Goal: Task Accomplishment & Management: Use online tool/utility

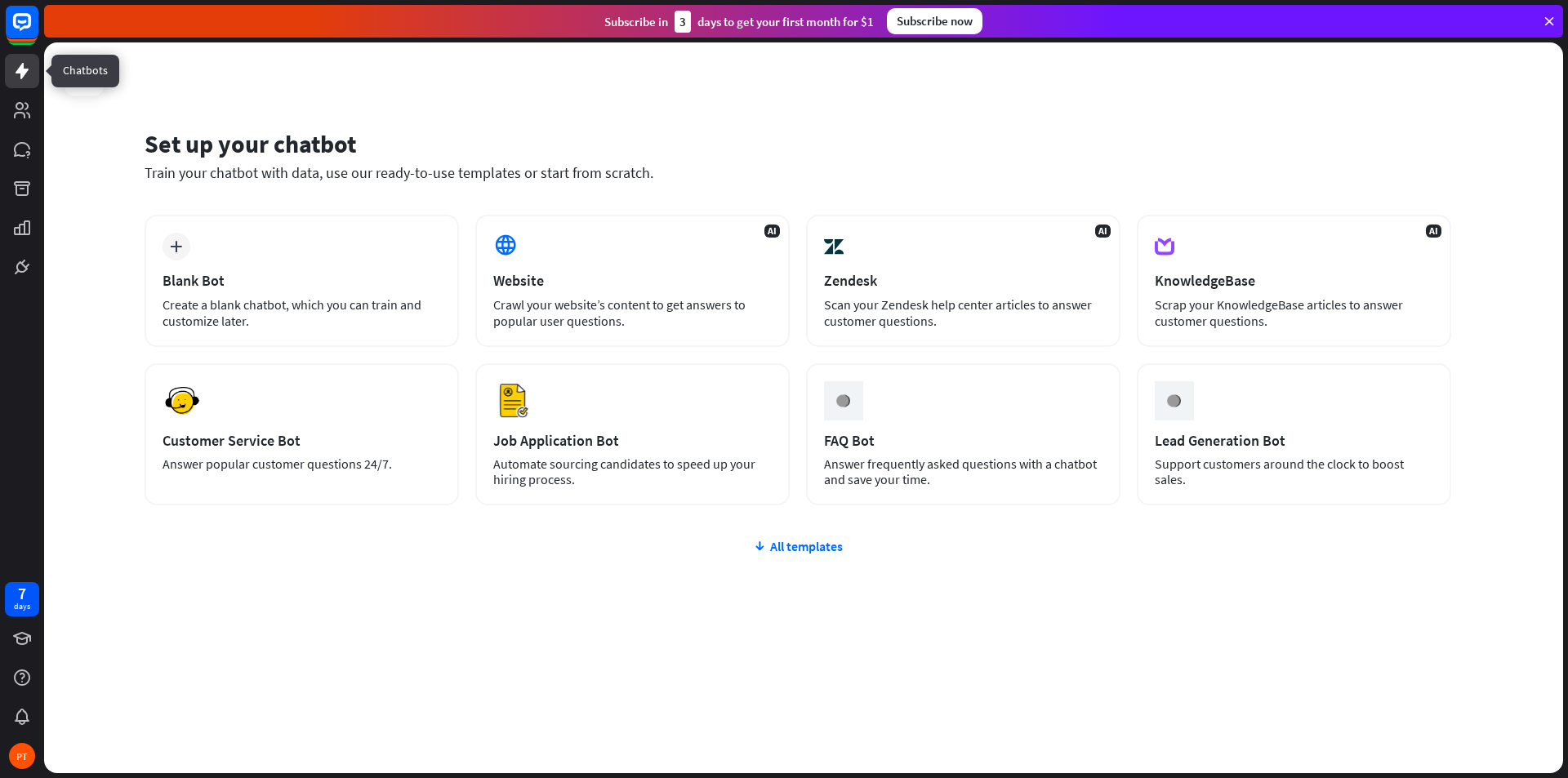
click at [22, 77] on icon at bounding box center [22, 71] width 13 height 17
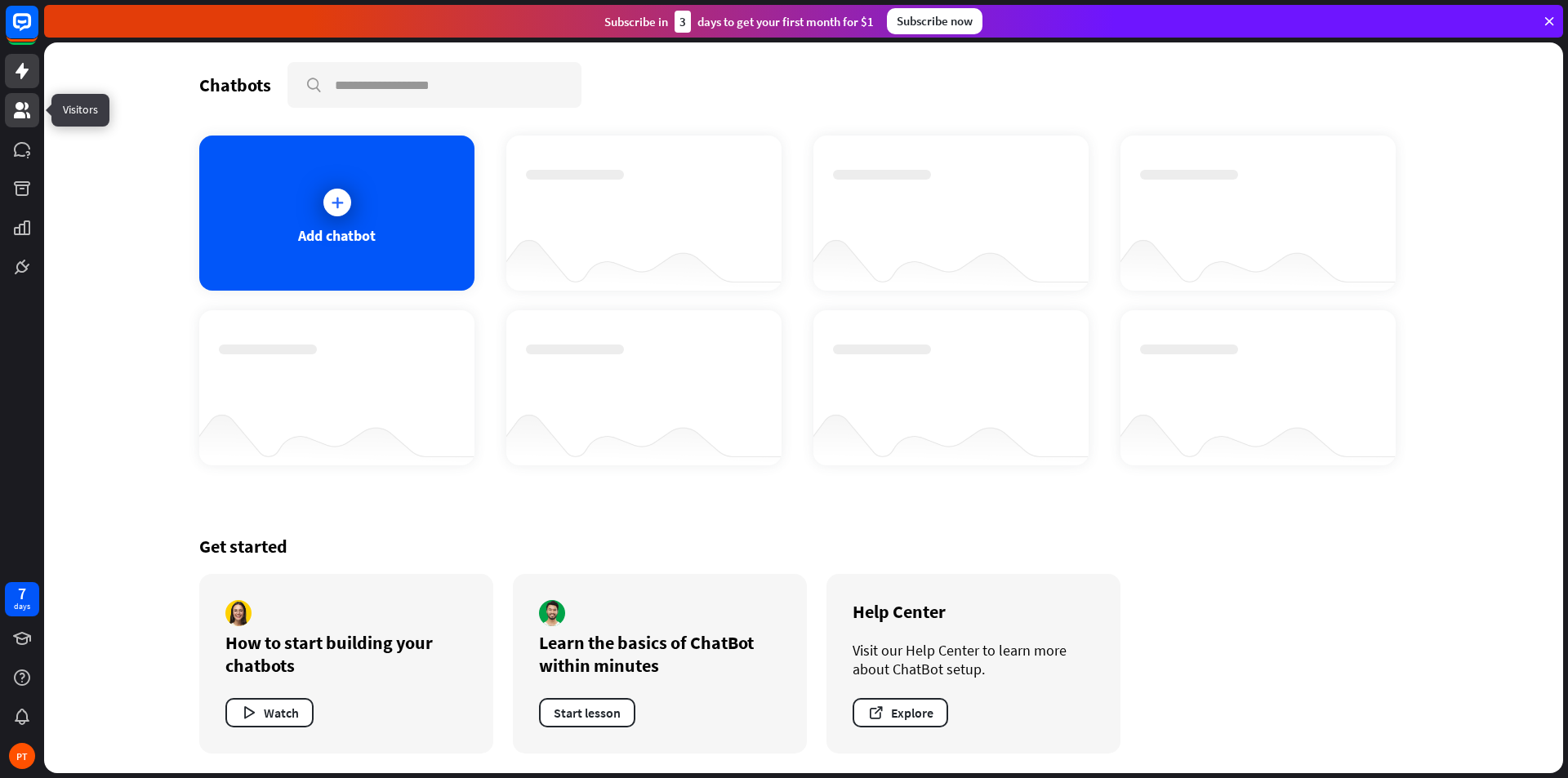
click at [22, 124] on link at bounding box center [21, 110] width 34 height 34
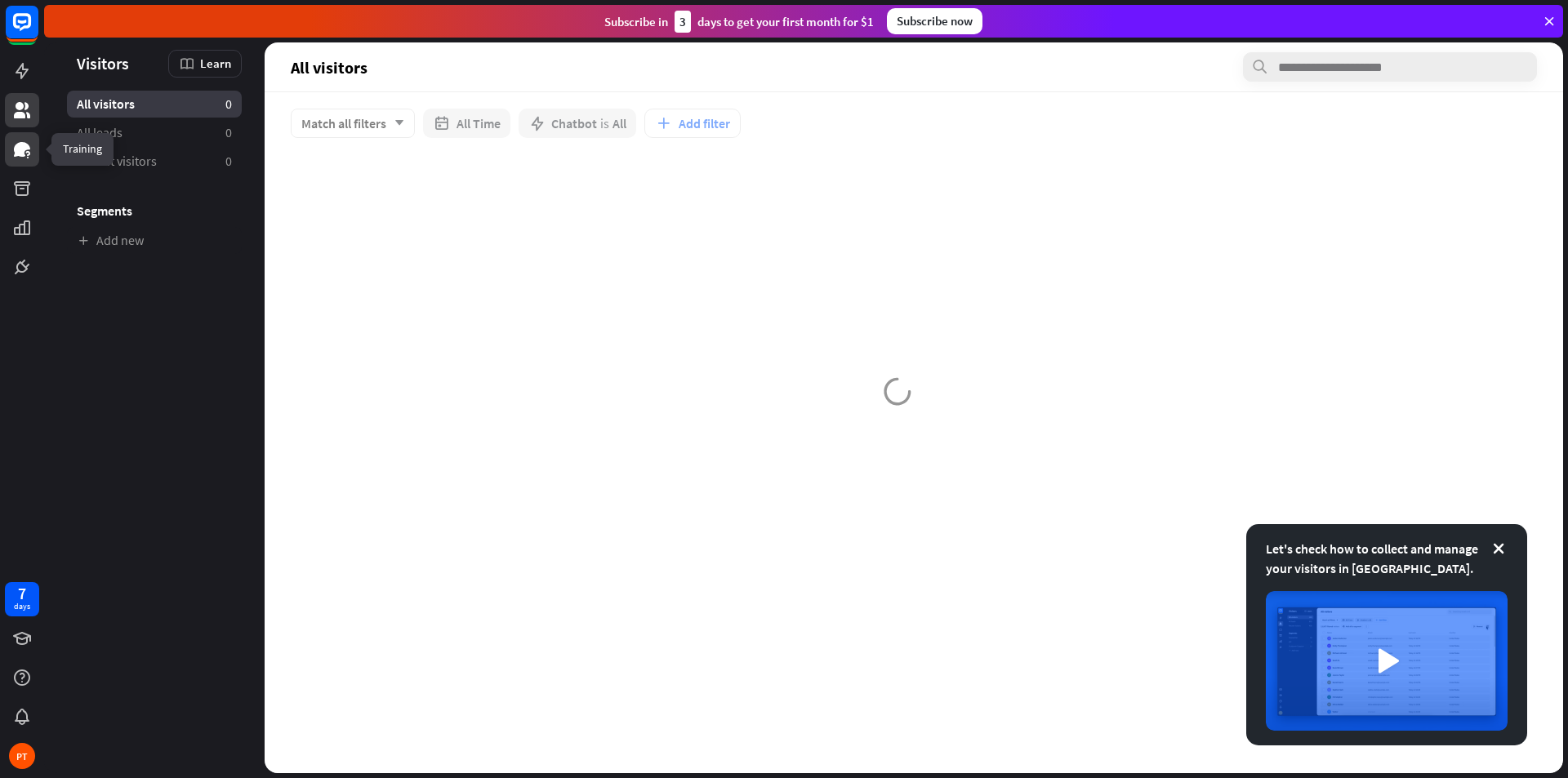
click at [18, 147] on icon at bounding box center [22, 150] width 17 height 15
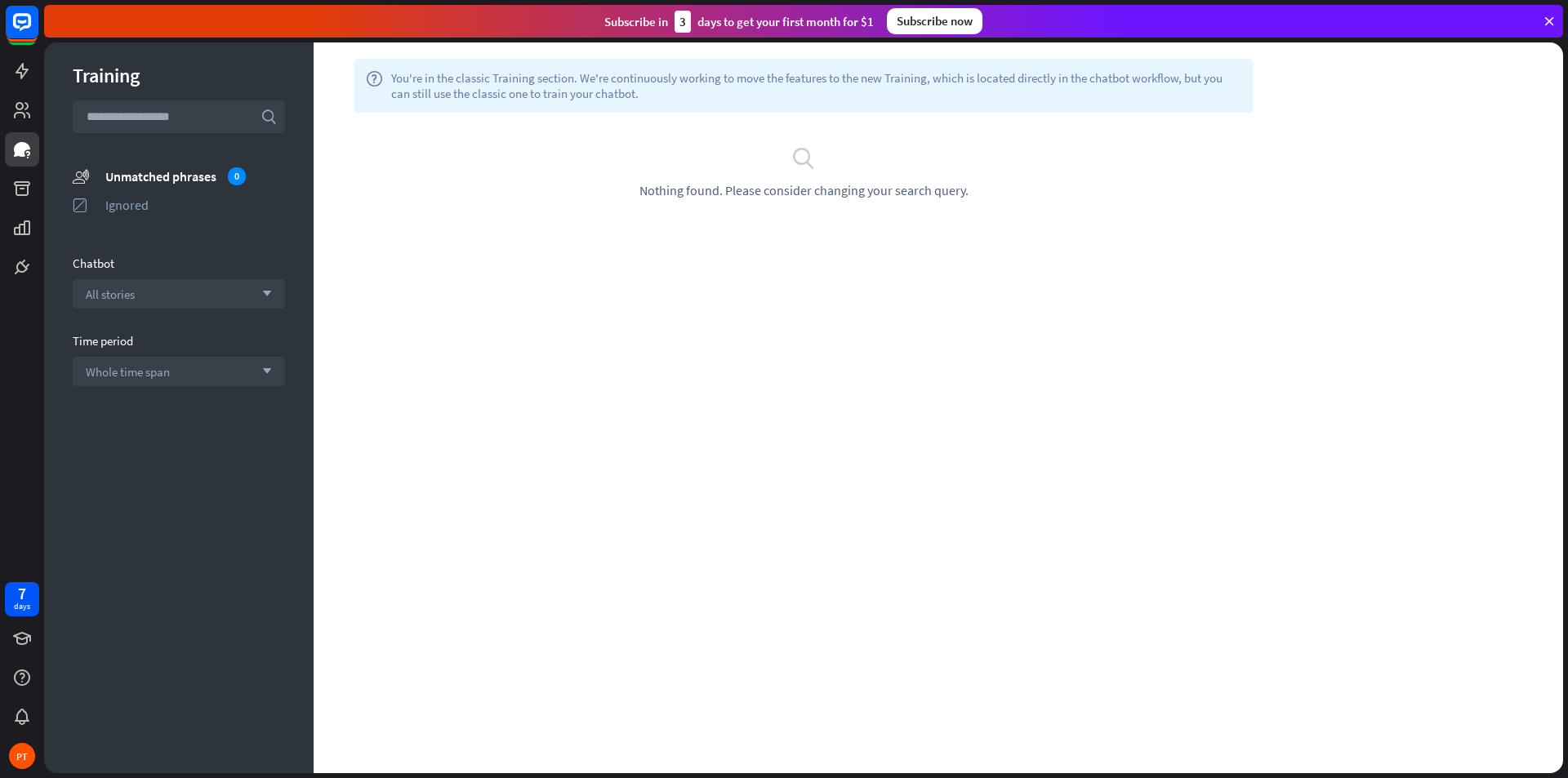
click at [786, 194] on span "Nothing found. Please consider changing your search query." at bounding box center [804, 190] width 329 height 17
click at [29, 190] on icon at bounding box center [22, 188] width 17 height 15
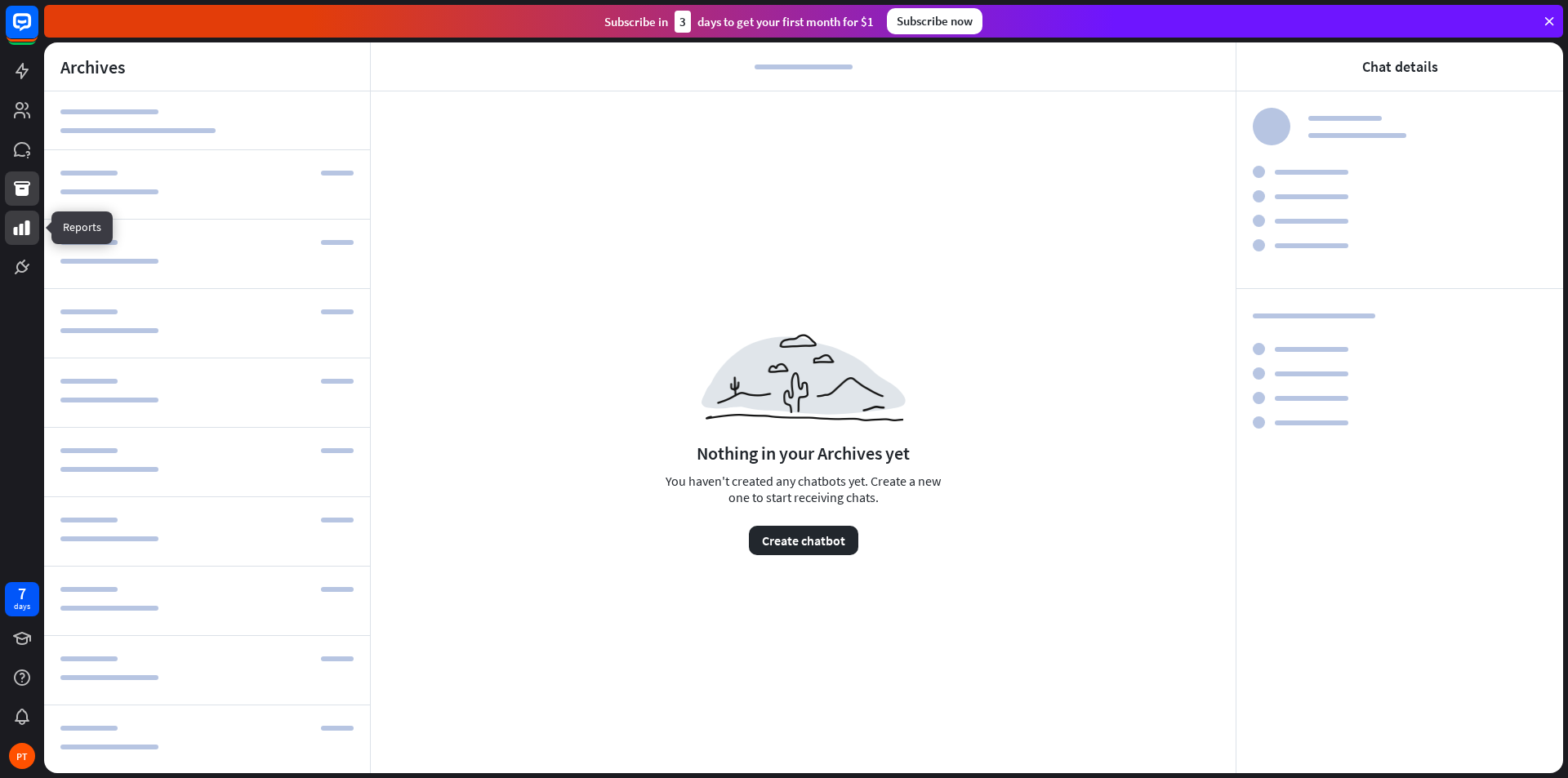
click at [19, 229] on icon at bounding box center [22, 228] width 17 height 15
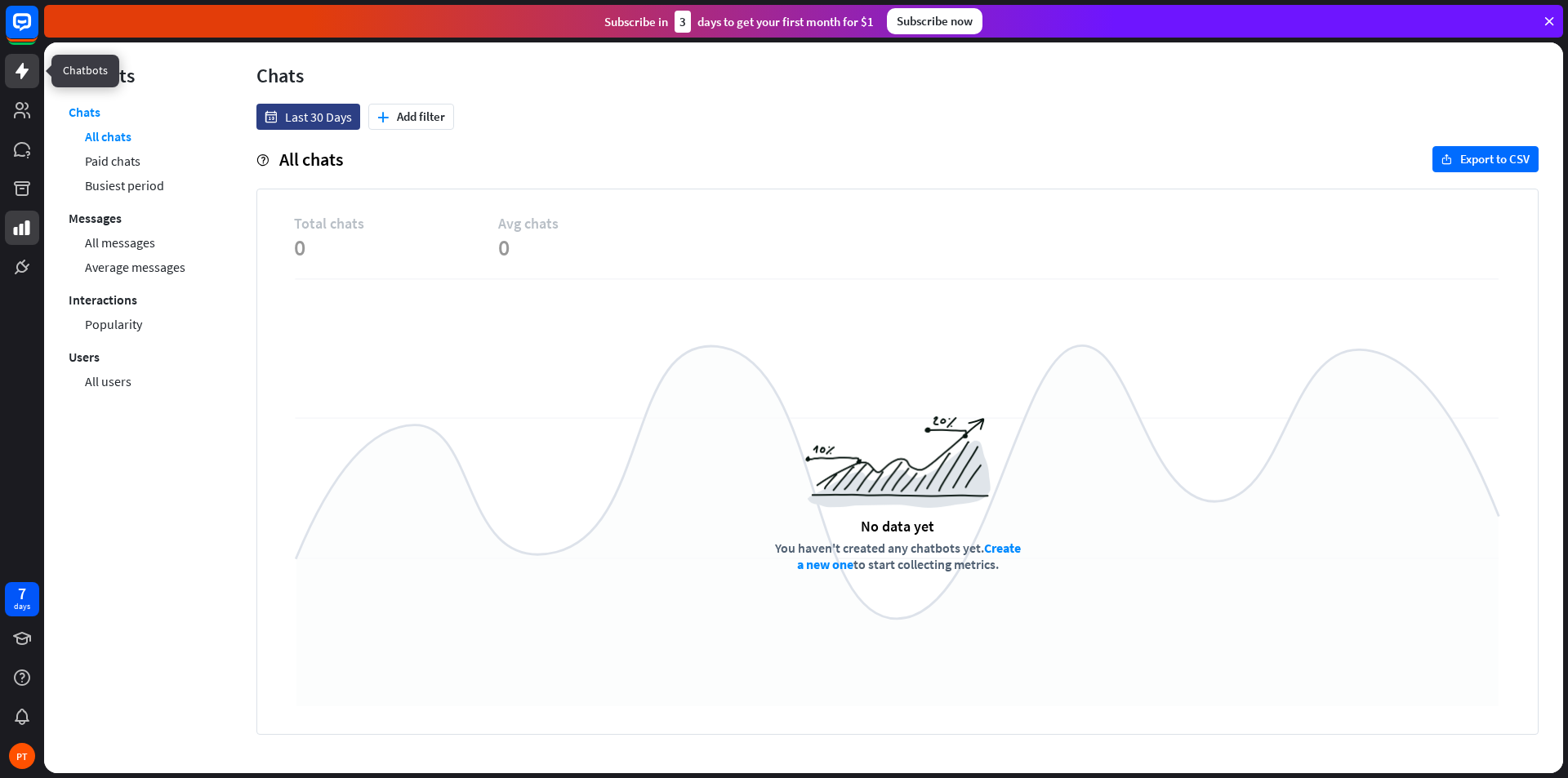
click at [28, 74] on icon at bounding box center [21, 70] width 19 height 19
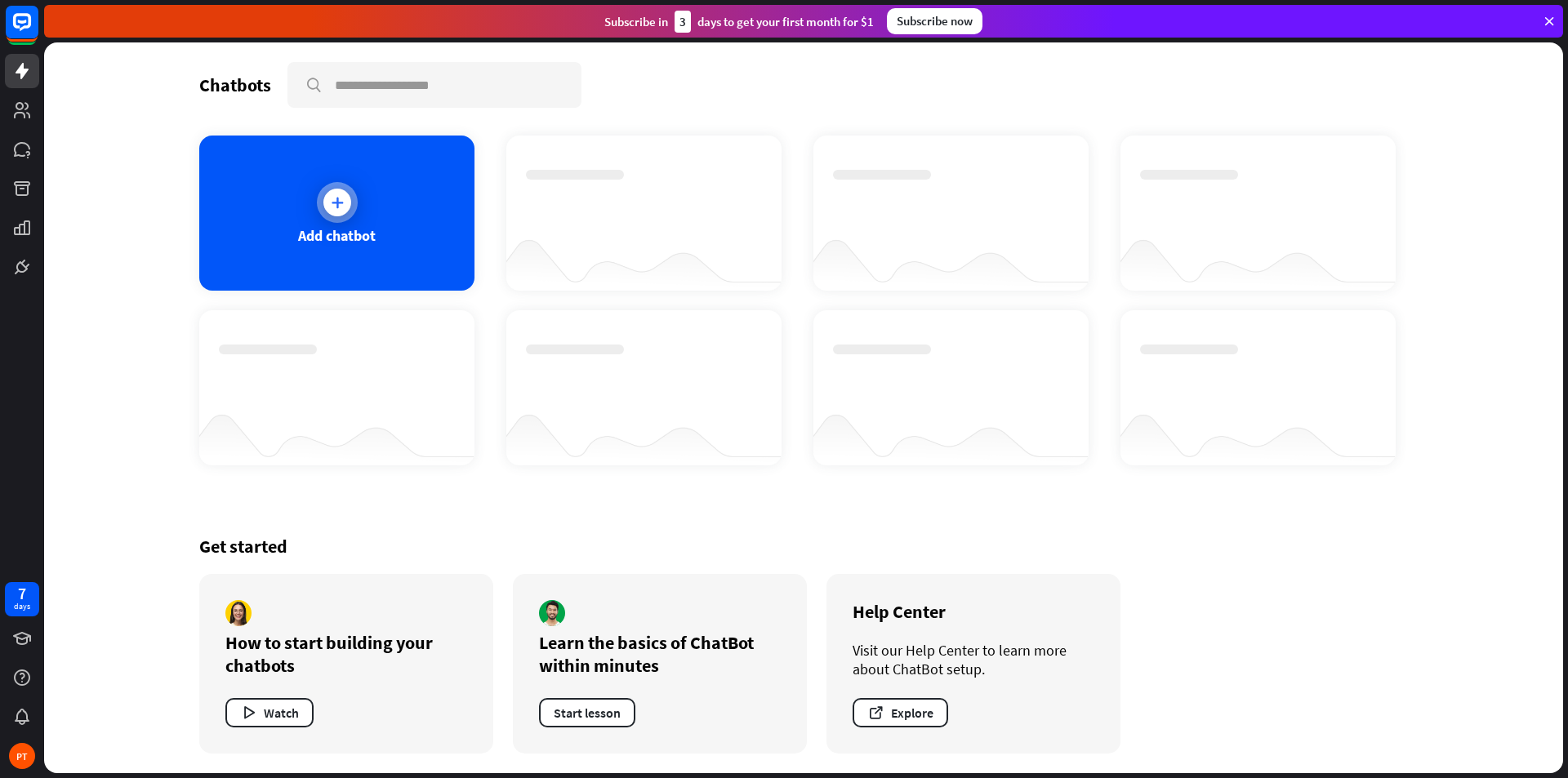
click at [339, 213] on div at bounding box center [337, 202] width 28 height 28
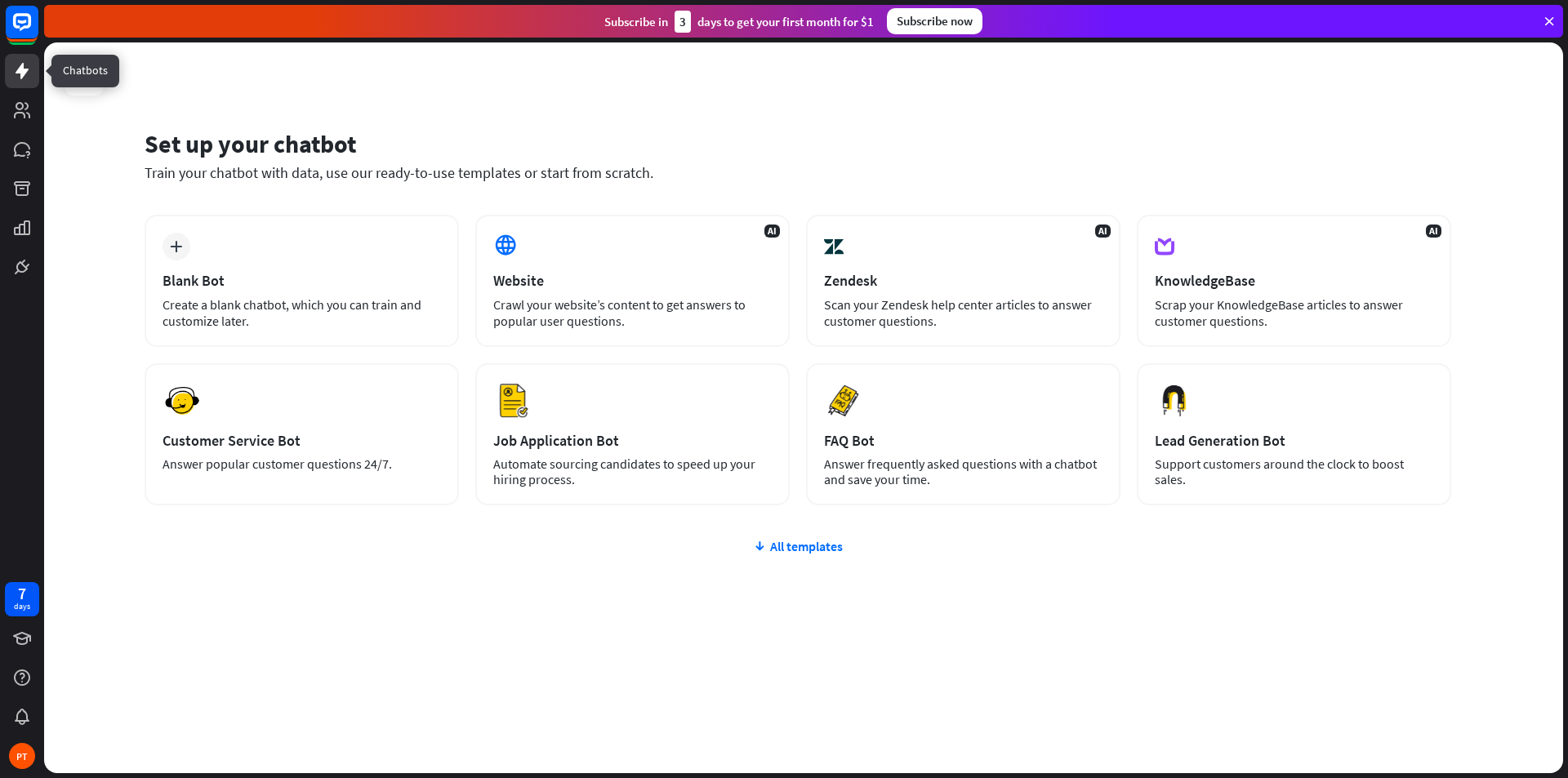
click at [18, 75] on icon at bounding box center [21, 70] width 19 height 19
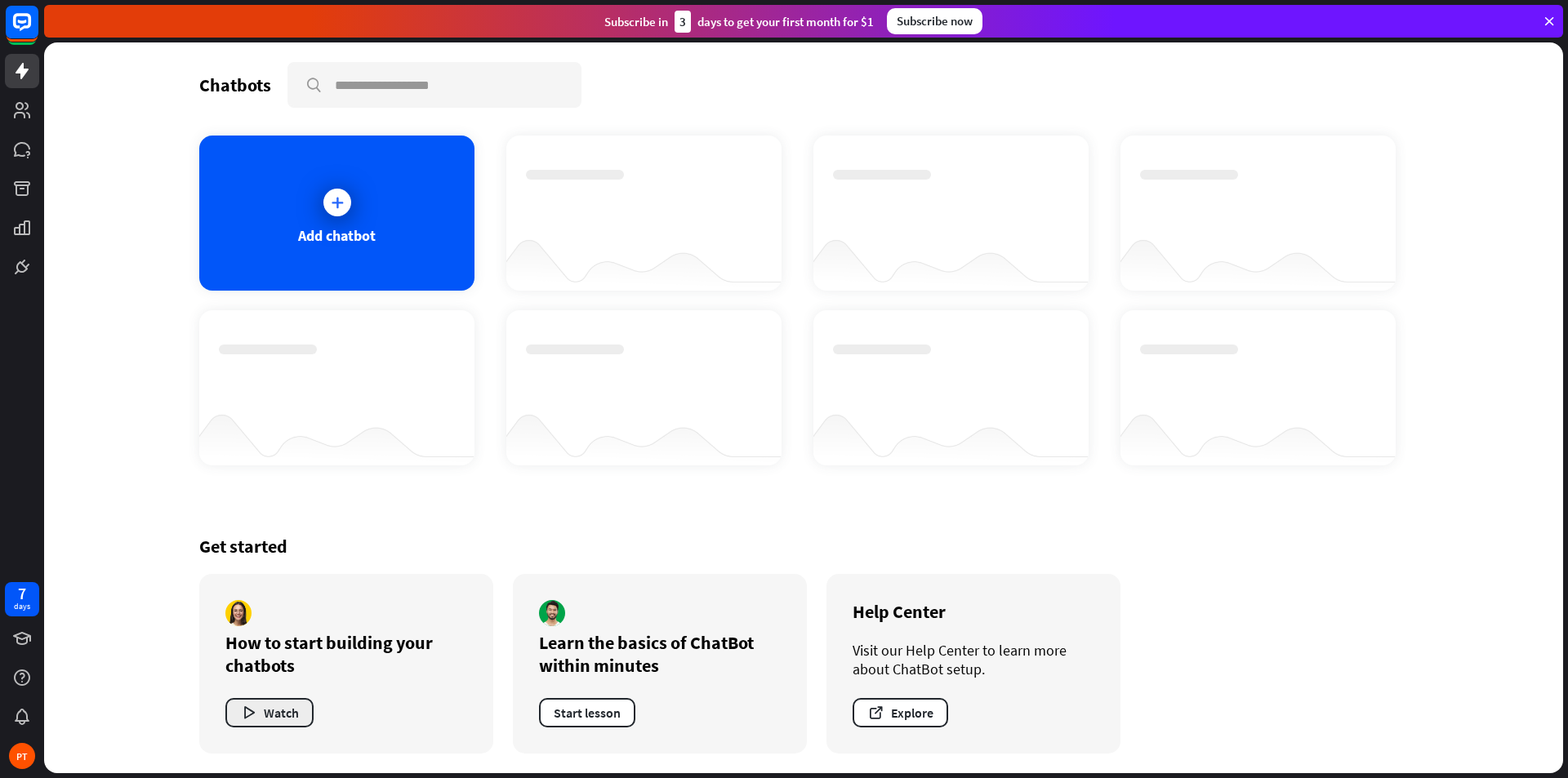
click at [276, 714] on button "Watch" at bounding box center [269, 712] width 88 height 30
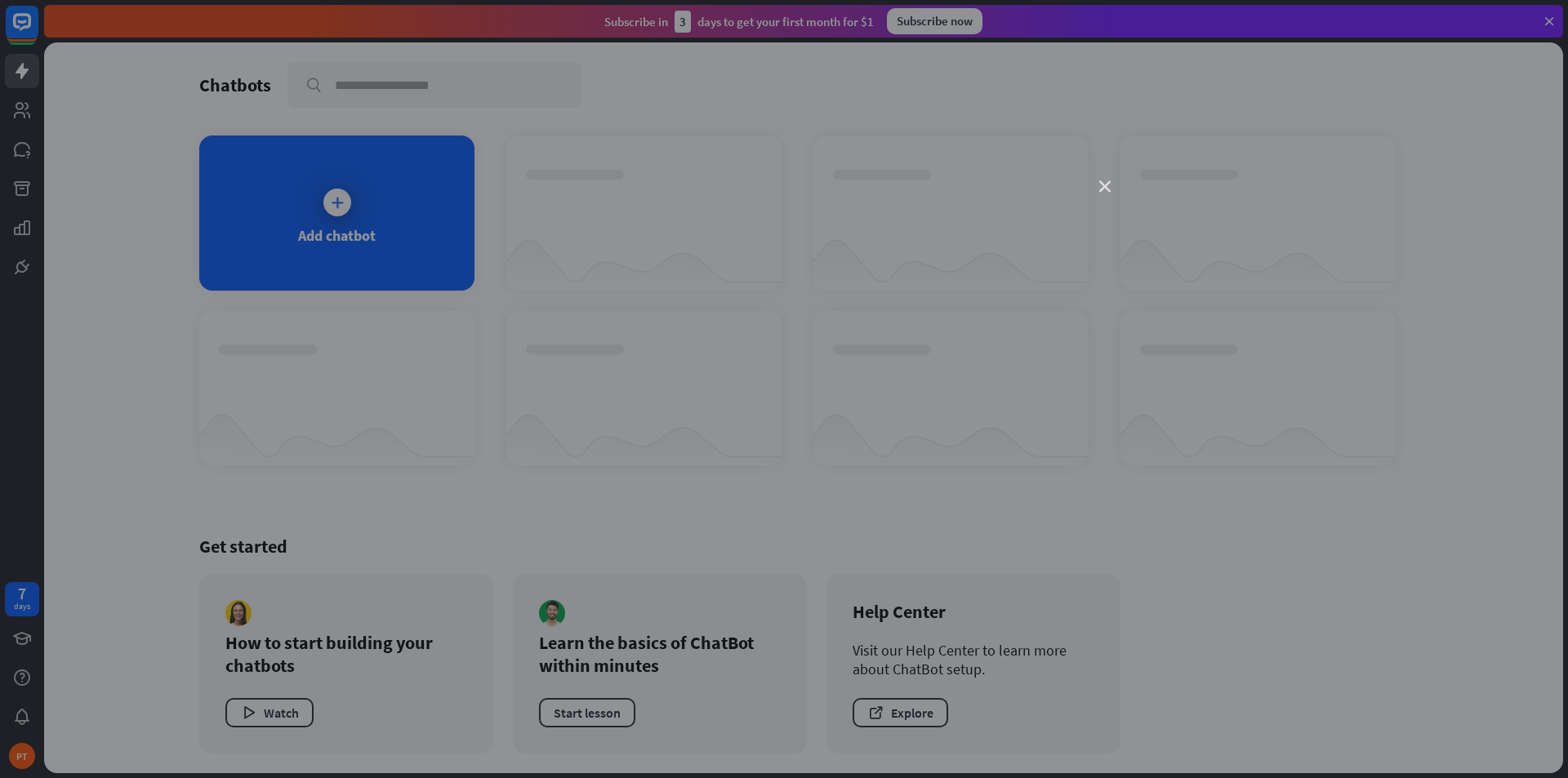
click at [1109, 188] on icon "close" at bounding box center [1105, 187] width 11 height 11
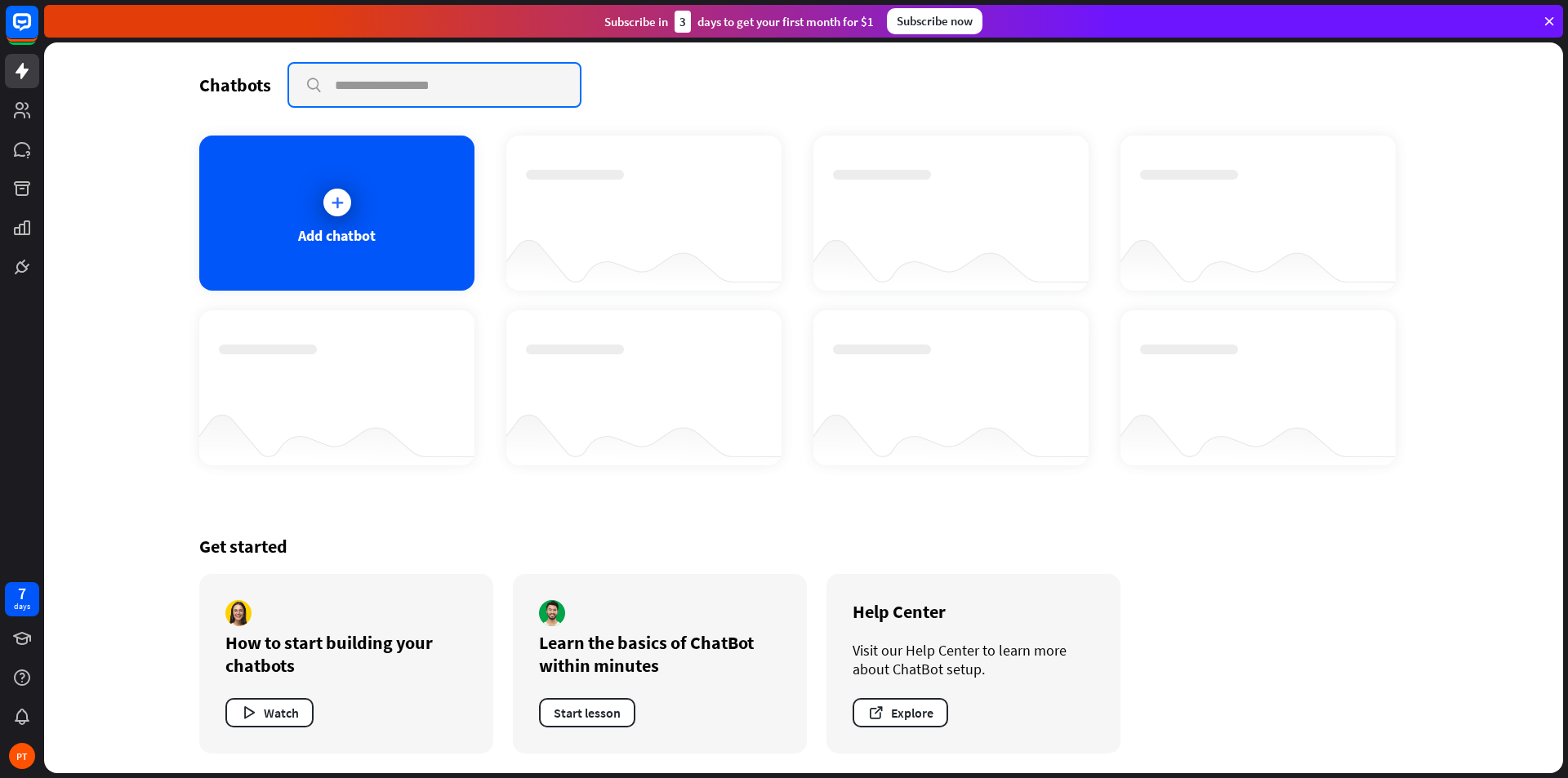
click at [374, 85] on input "text" at bounding box center [435, 85] width 290 height 43
type input "*******"
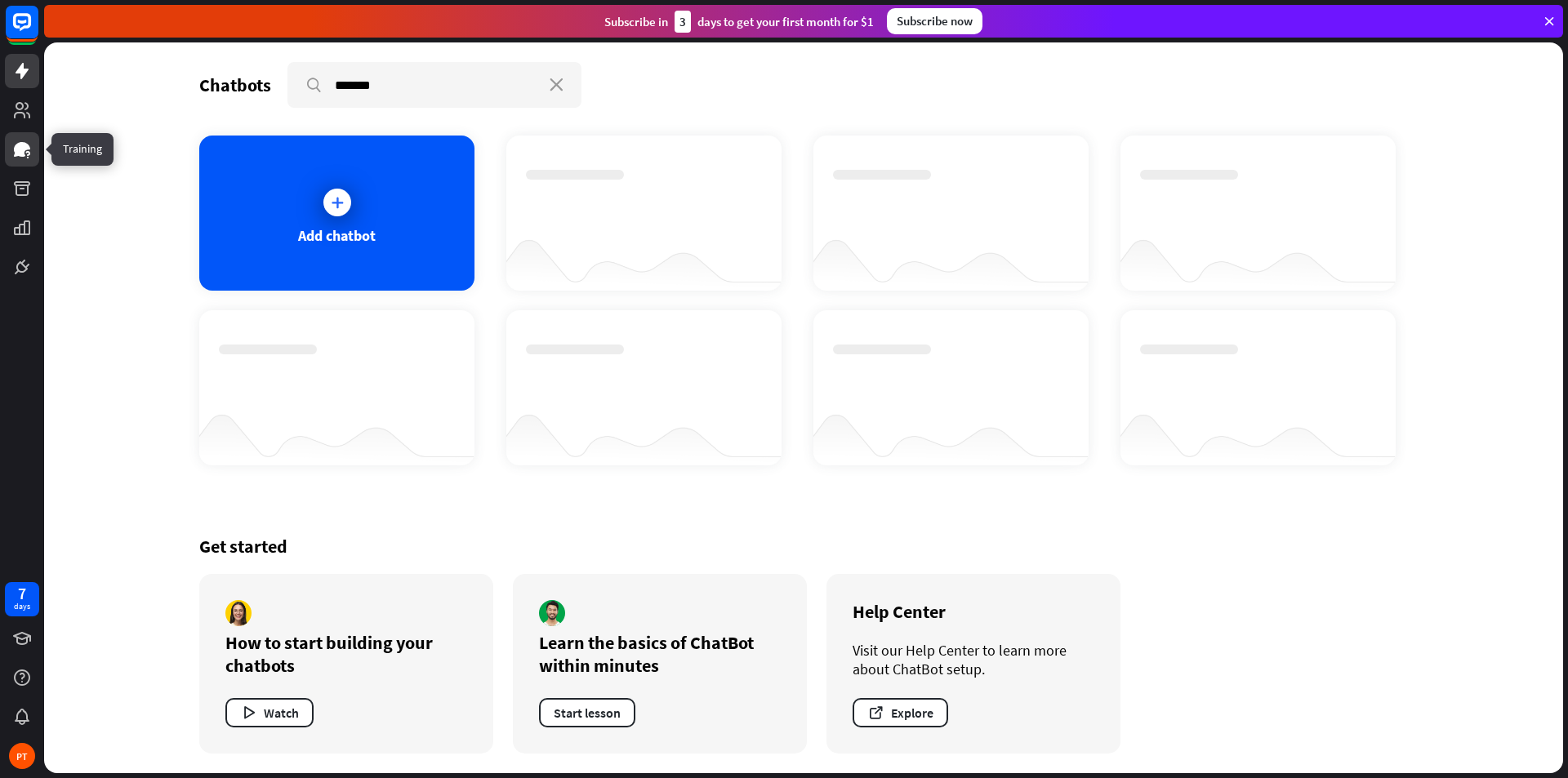
click at [27, 142] on icon at bounding box center [21, 149] width 19 height 19
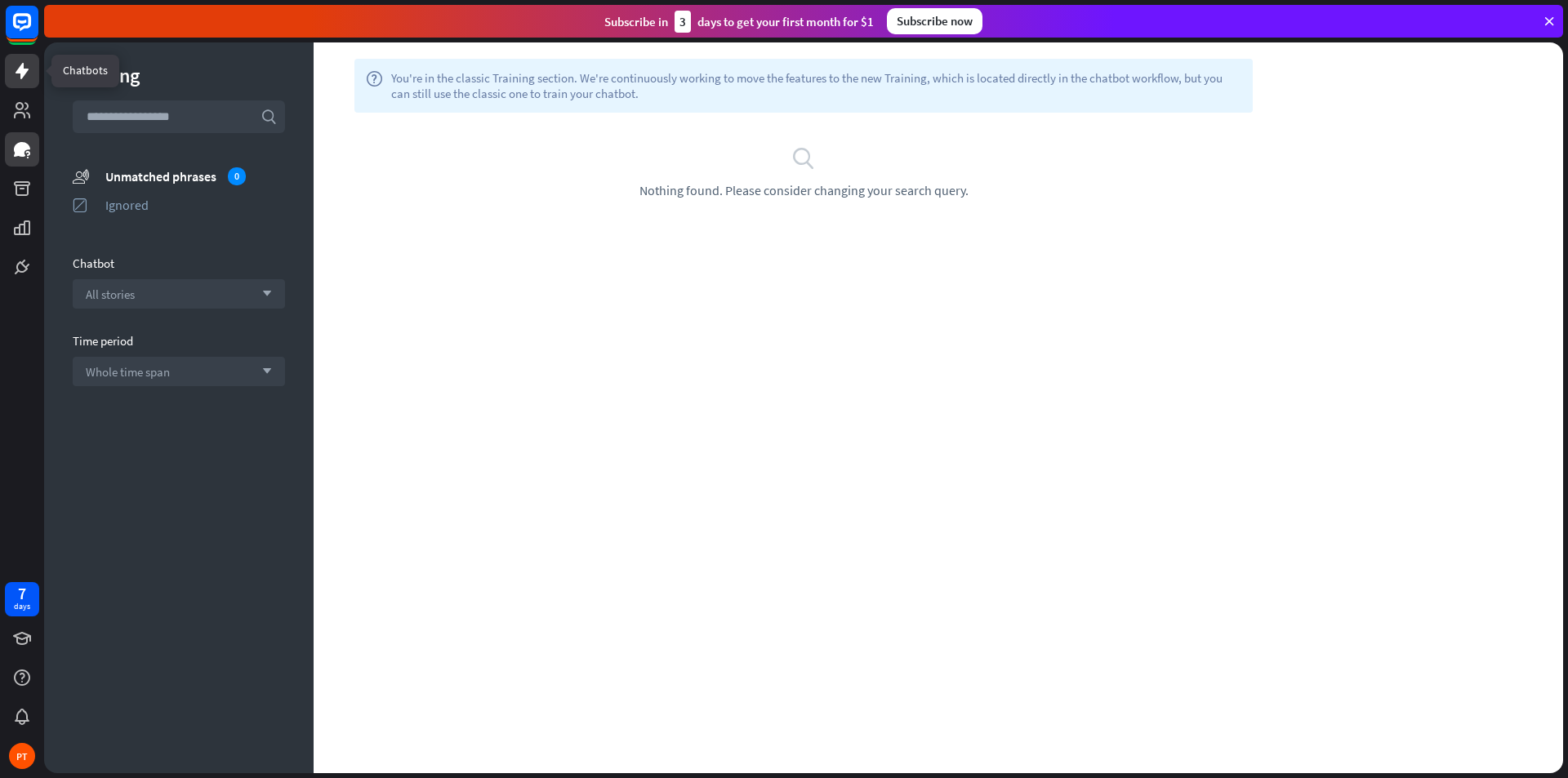
click at [29, 72] on icon at bounding box center [21, 70] width 19 height 19
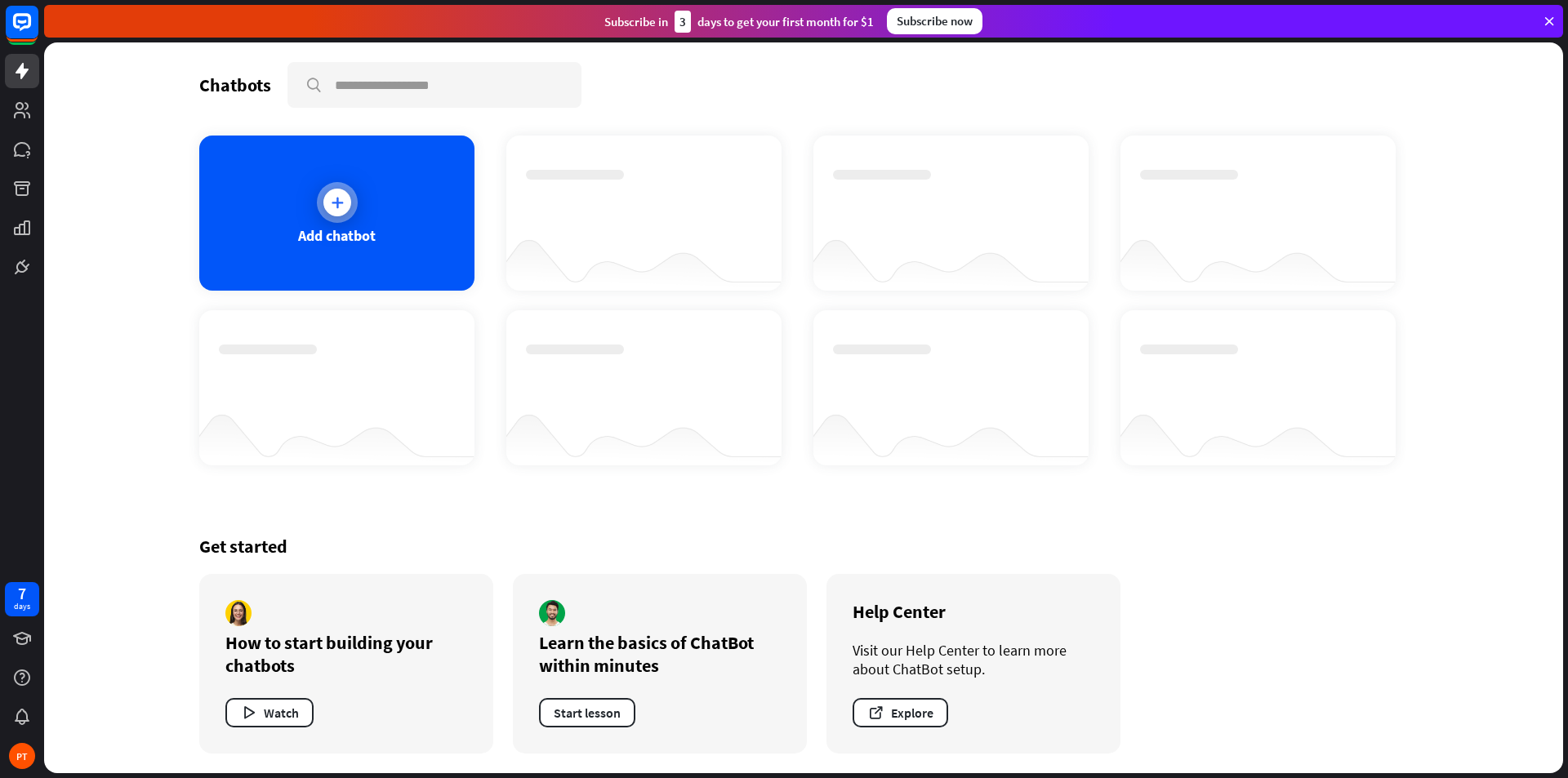
click at [332, 213] on div at bounding box center [337, 202] width 28 height 28
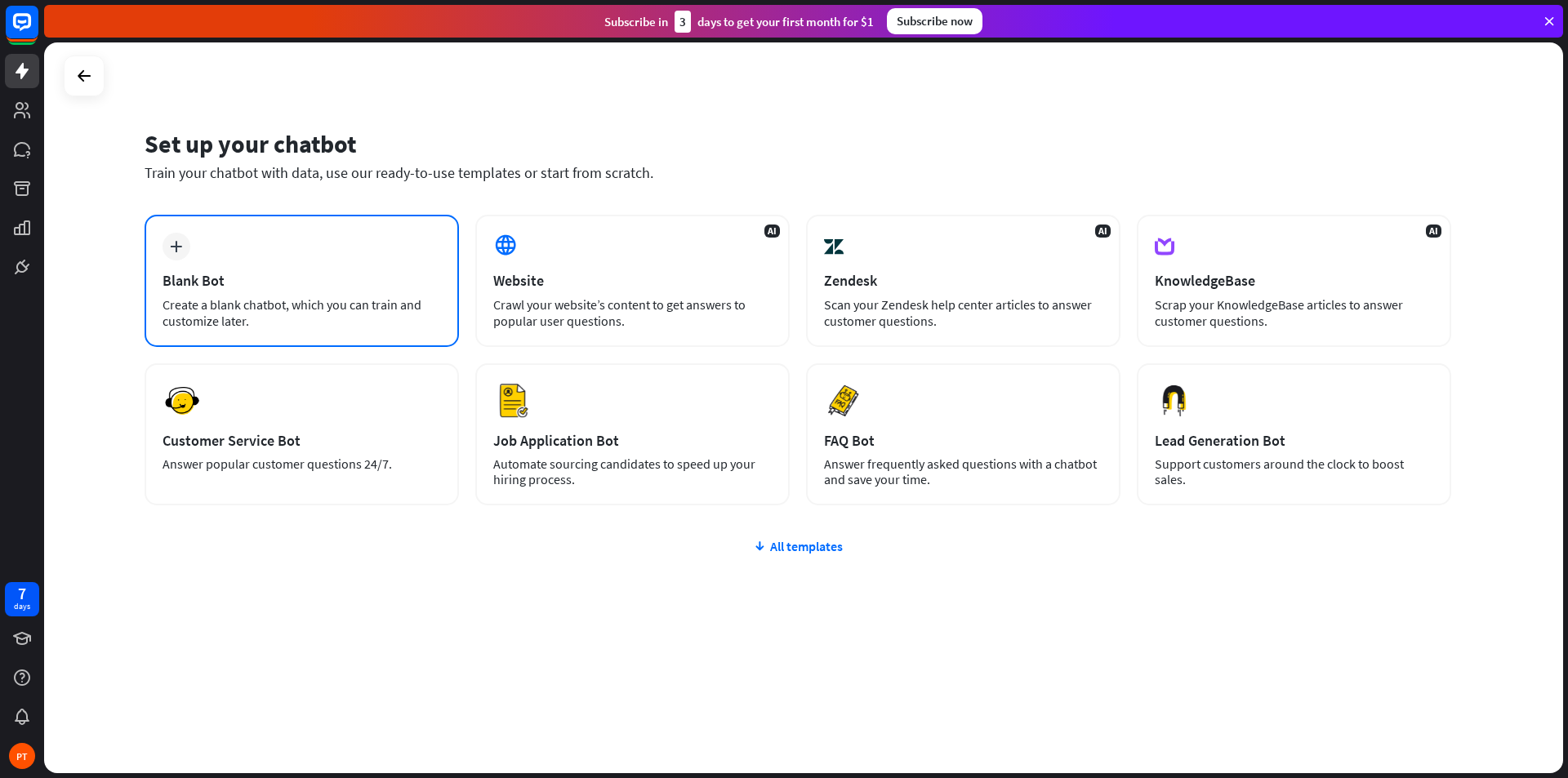
click at [208, 279] on div "Blank Bot" at bounding box center [301, 280] width 278 height 18
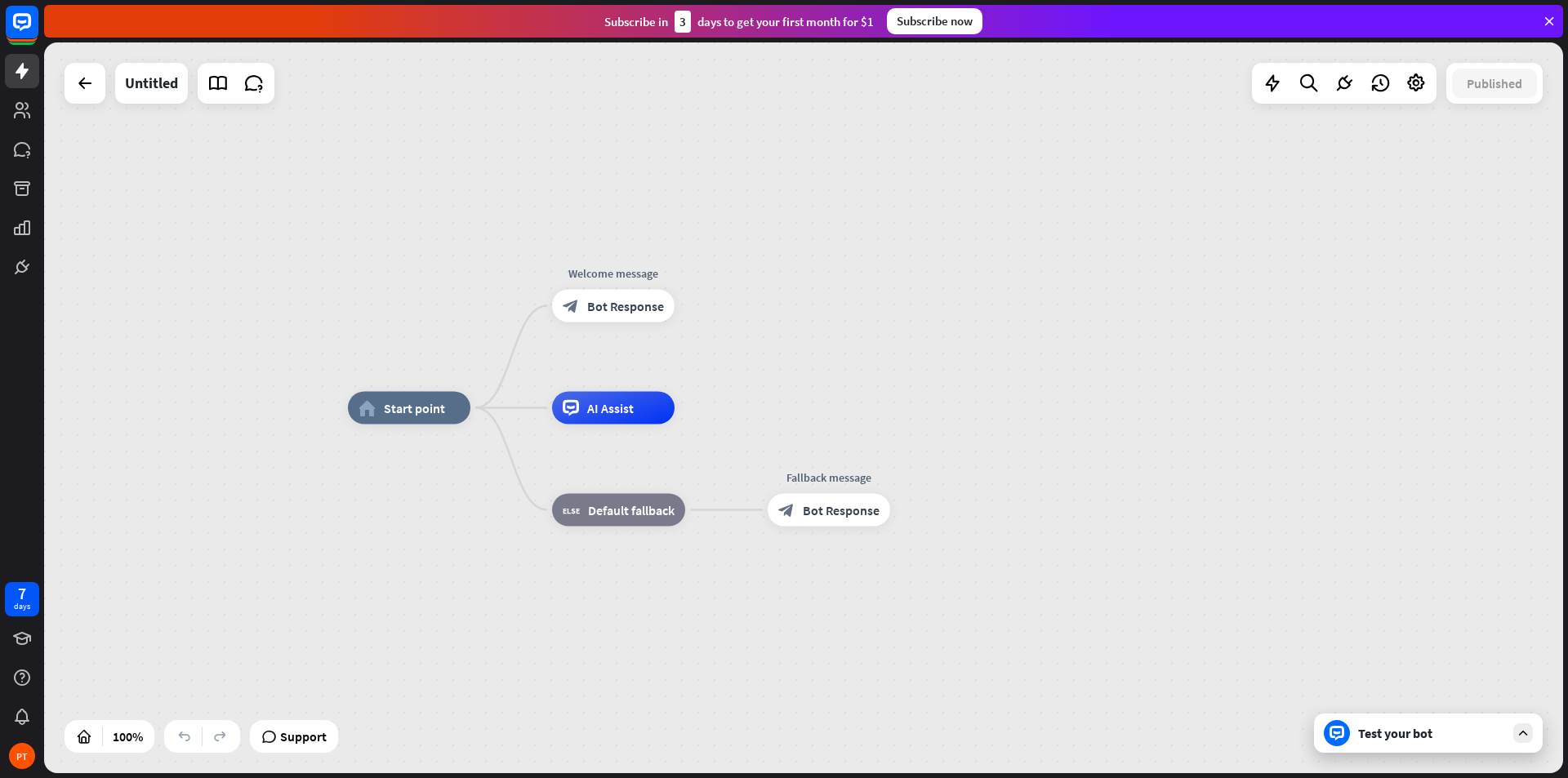
click at [1340, 736] on icon at bounding box center [1337, 733] width 15 height 15
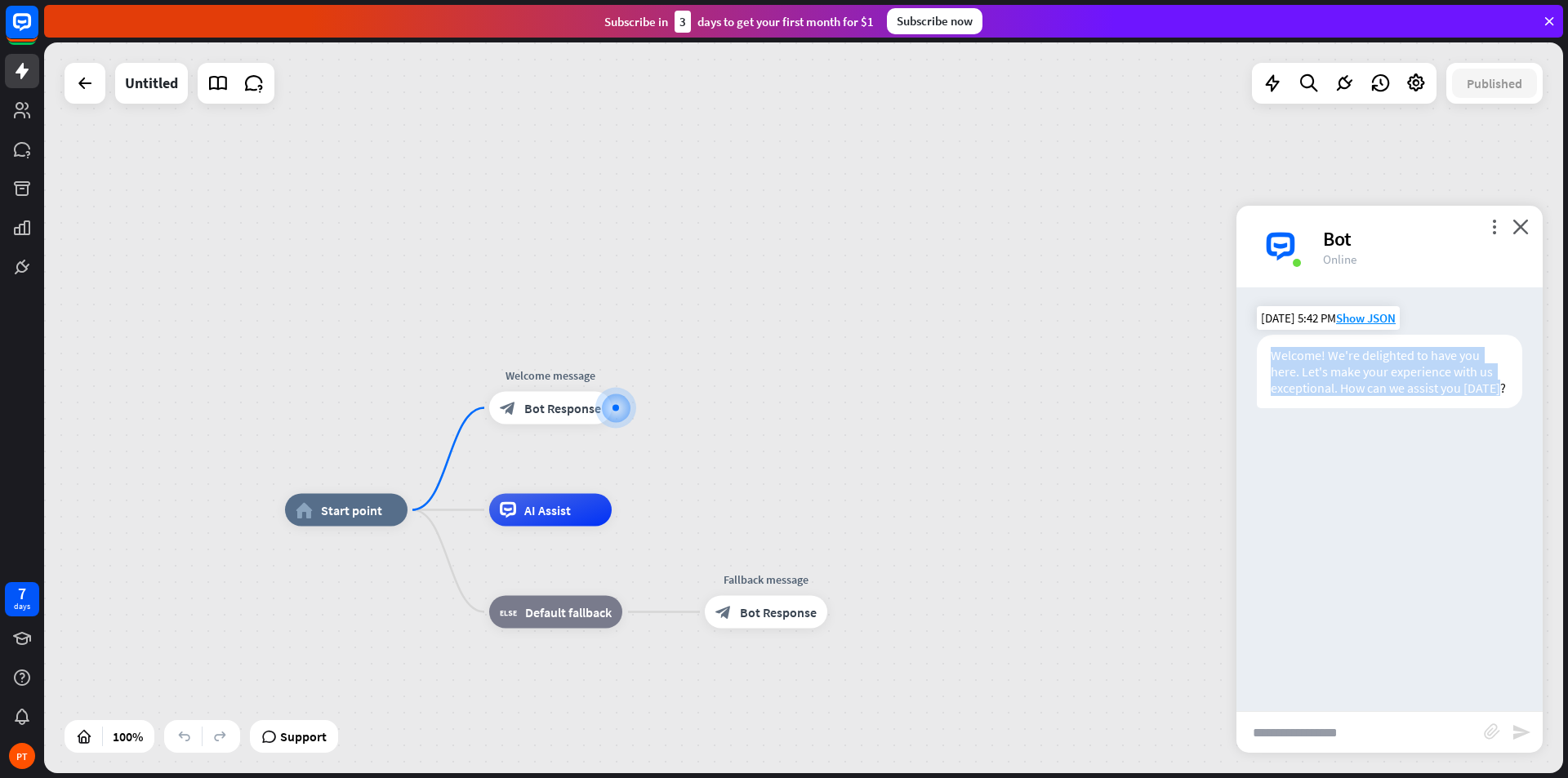
drag, startPoint x: 1509, startPoint y: 387, endPoint x: 1259, endPoint y: 357, distance: 251.8
click at [1259, 357] on div "Welcome! We're delighted to have you here. Let's make your experience with us e…" at bounding box center [1390, 371] width 265 height 74
copy div "Welcome! We're delighted to have you here. Let's make your experience with us e…"
click at [1283, 727] on input "text" at bounding box center [1360, 732] width 248 height 41
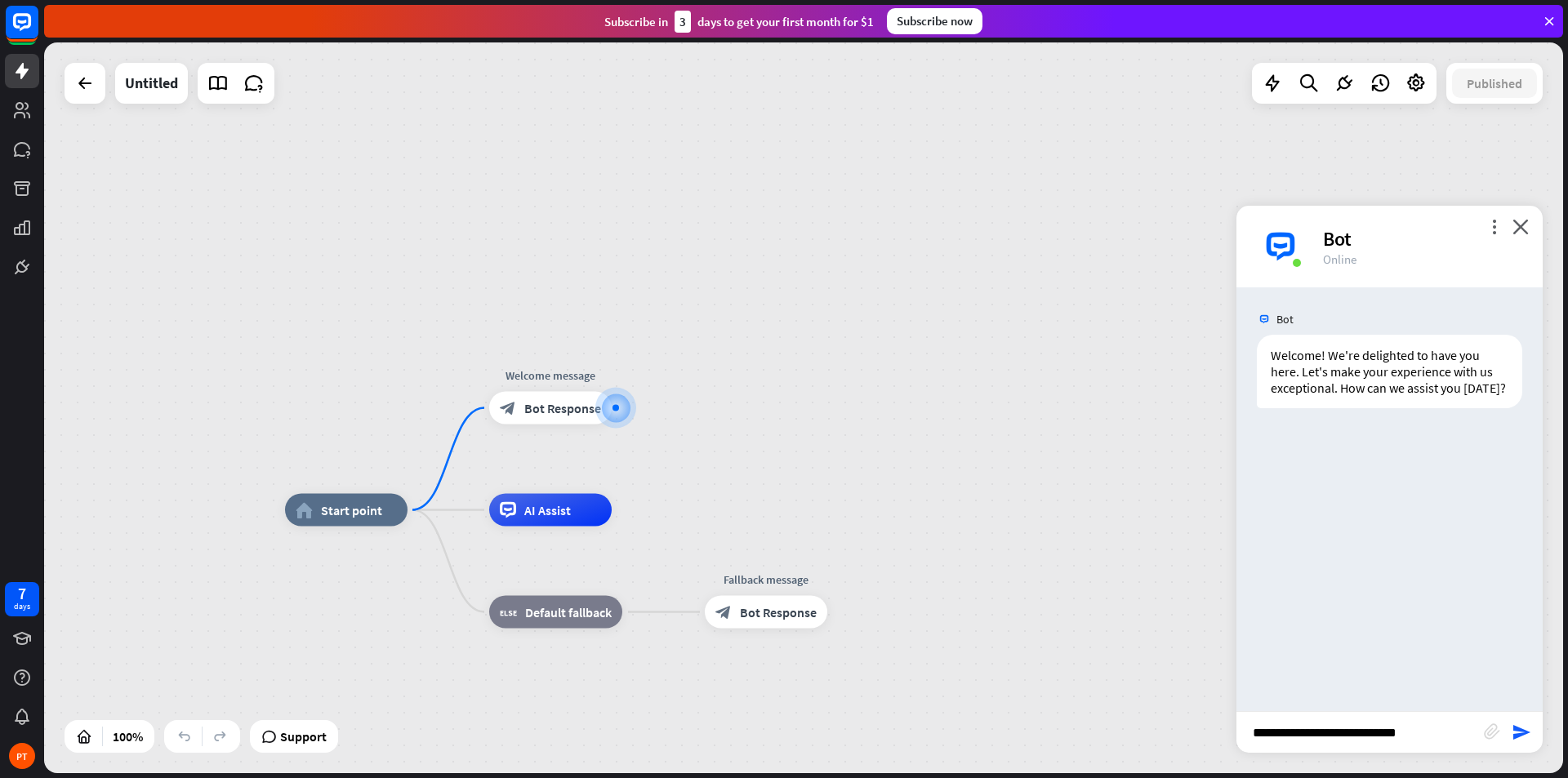
type input "**********"
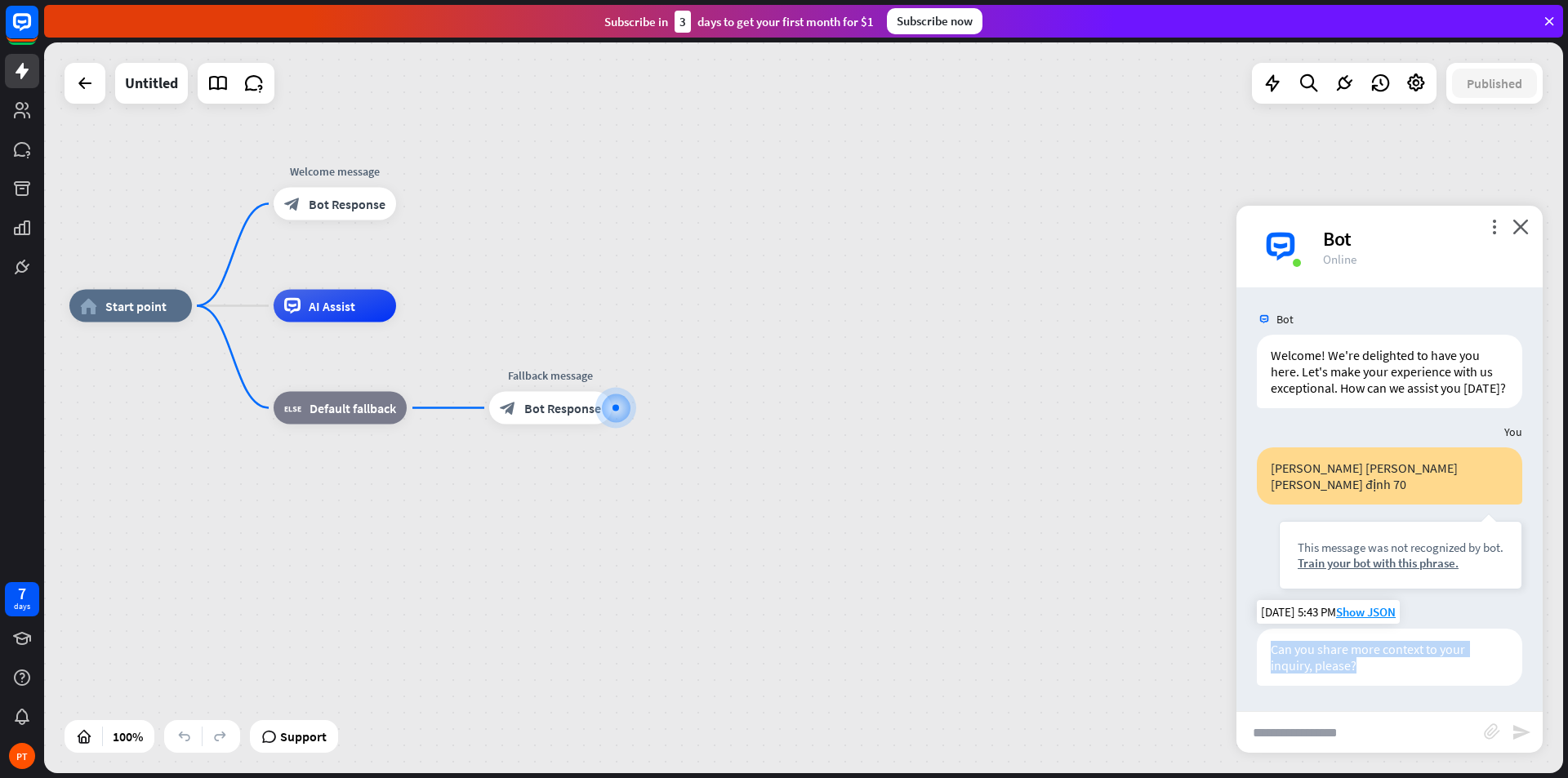
drag, startPoint x: 1345, startPoint y: 657, endPoint x: 1268, endPoint y: 636, distance: 79.8
click at [1268, 636] on div "Can you share more context to your inquiry, please?" at bounding box center [1390, 657] width 265 height 57
copy div "Can you share more context to your inquiry, please?"
click at [1375, 727] on input "text" at bounding box center [1360, 732] width 248 height 41
type input "**********"
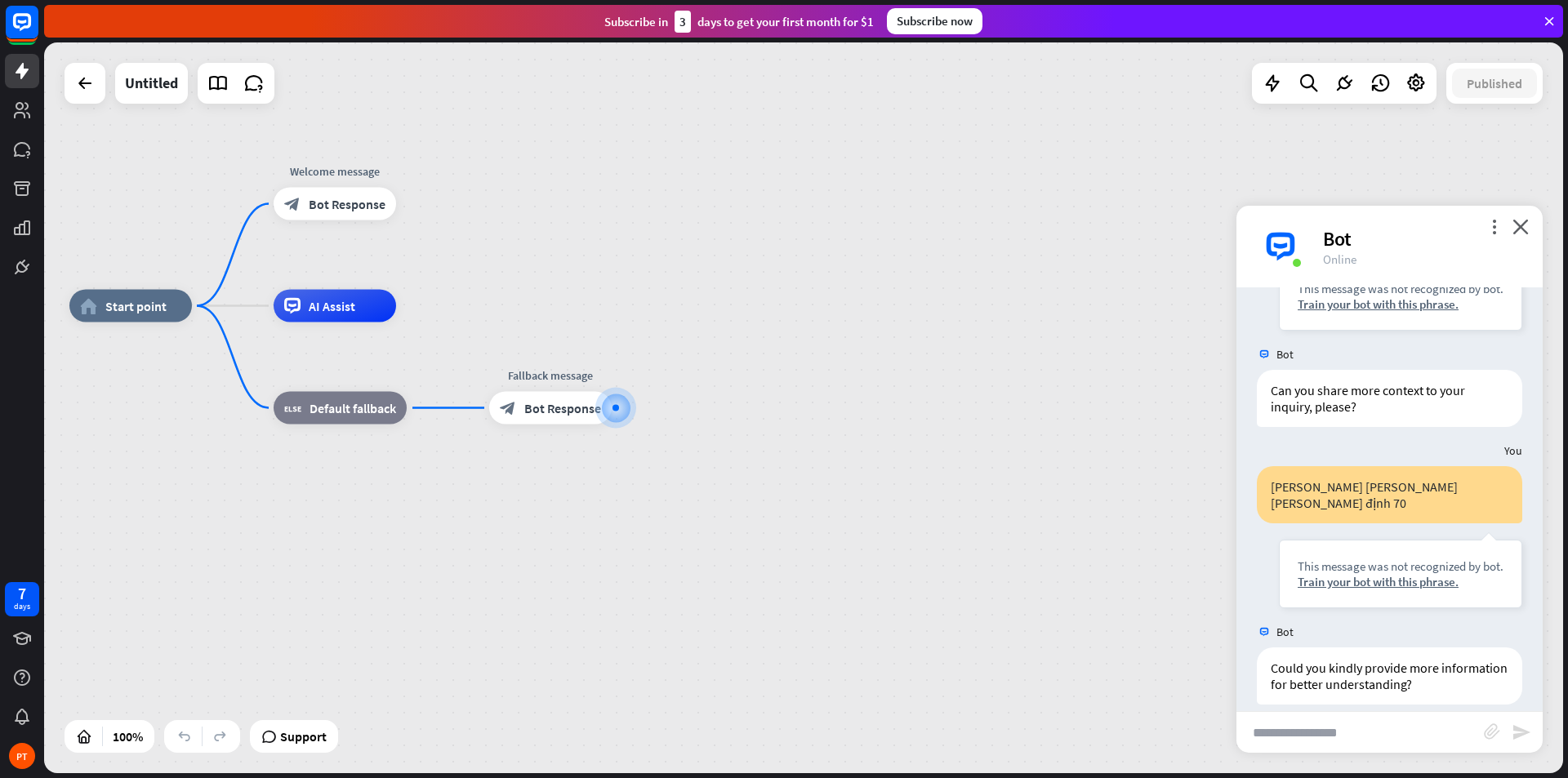
scroll to position [261, 0]
click at [1379, 654] on div "Could you kindly provide more information for better understanding?" at bounding box center [1390, 675] width 265 height 57
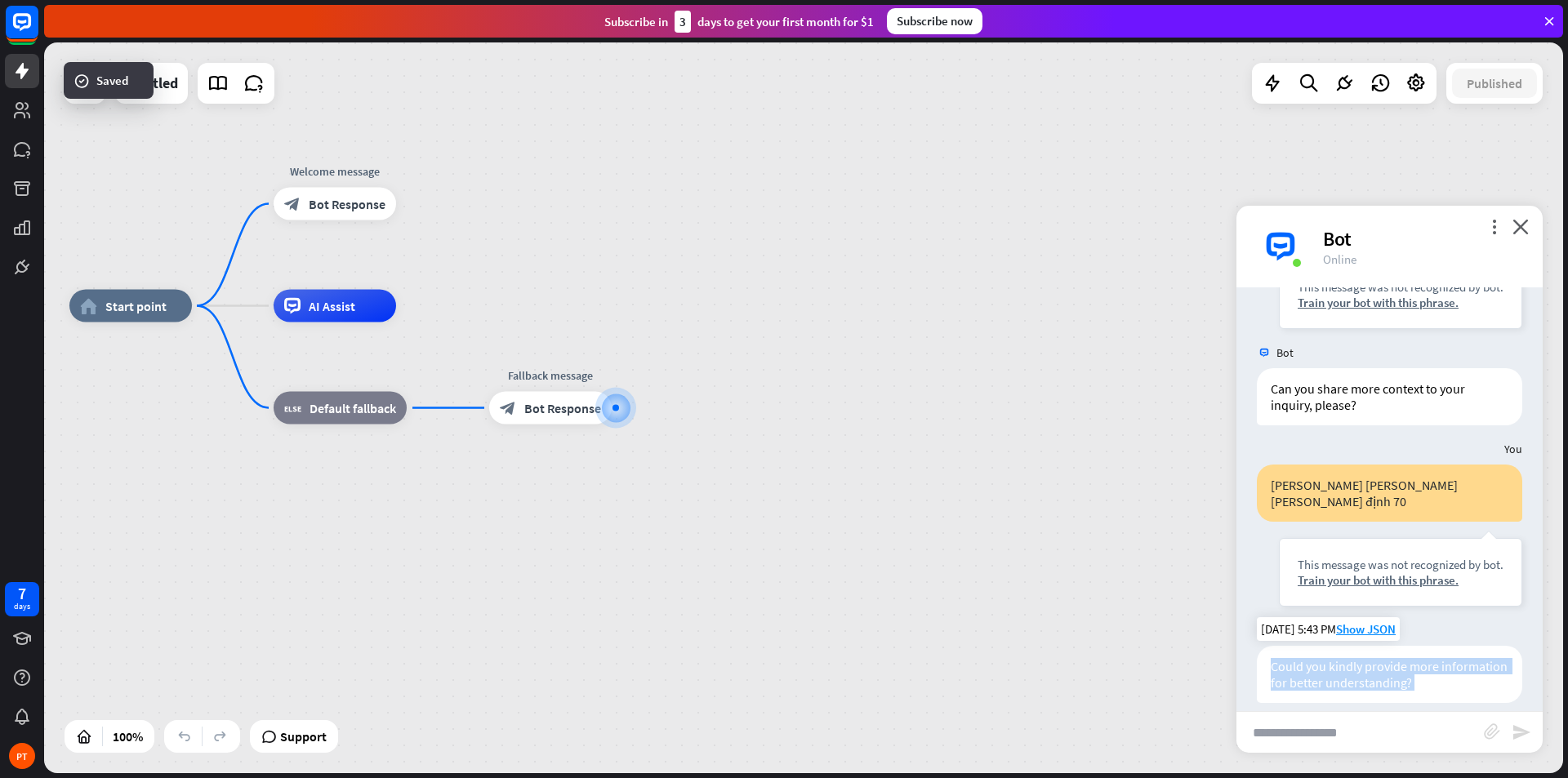
click at [1379, 654] on div "Could you kindly provide more information for better understanding?" at bounding box center [1390, 675] width 265 height 57
copy div "Could you kindly provide more information for better understanding?"
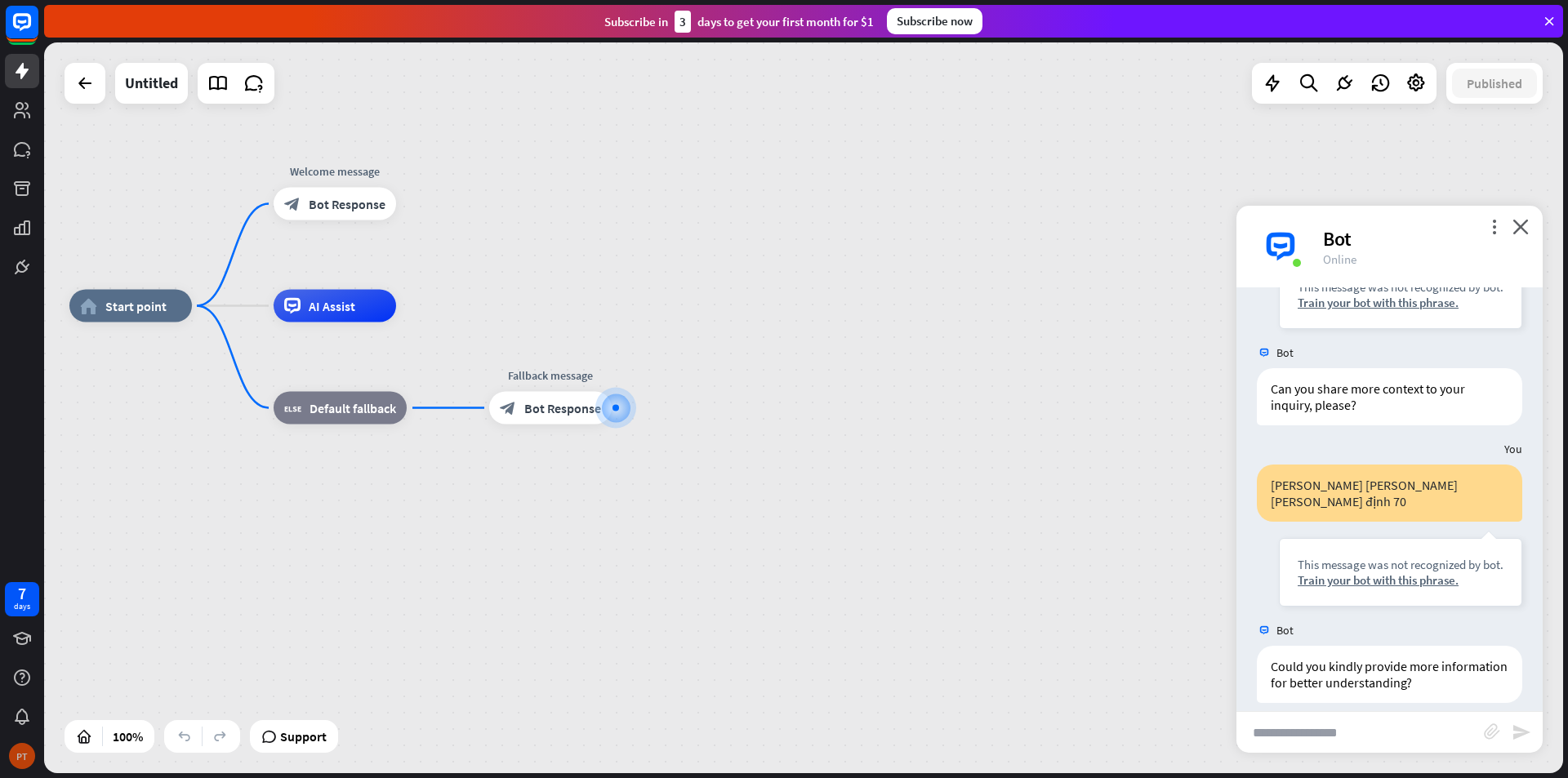
click at [10, 746] on div "PT" at bounding box center [21, 755] width 34 height 34
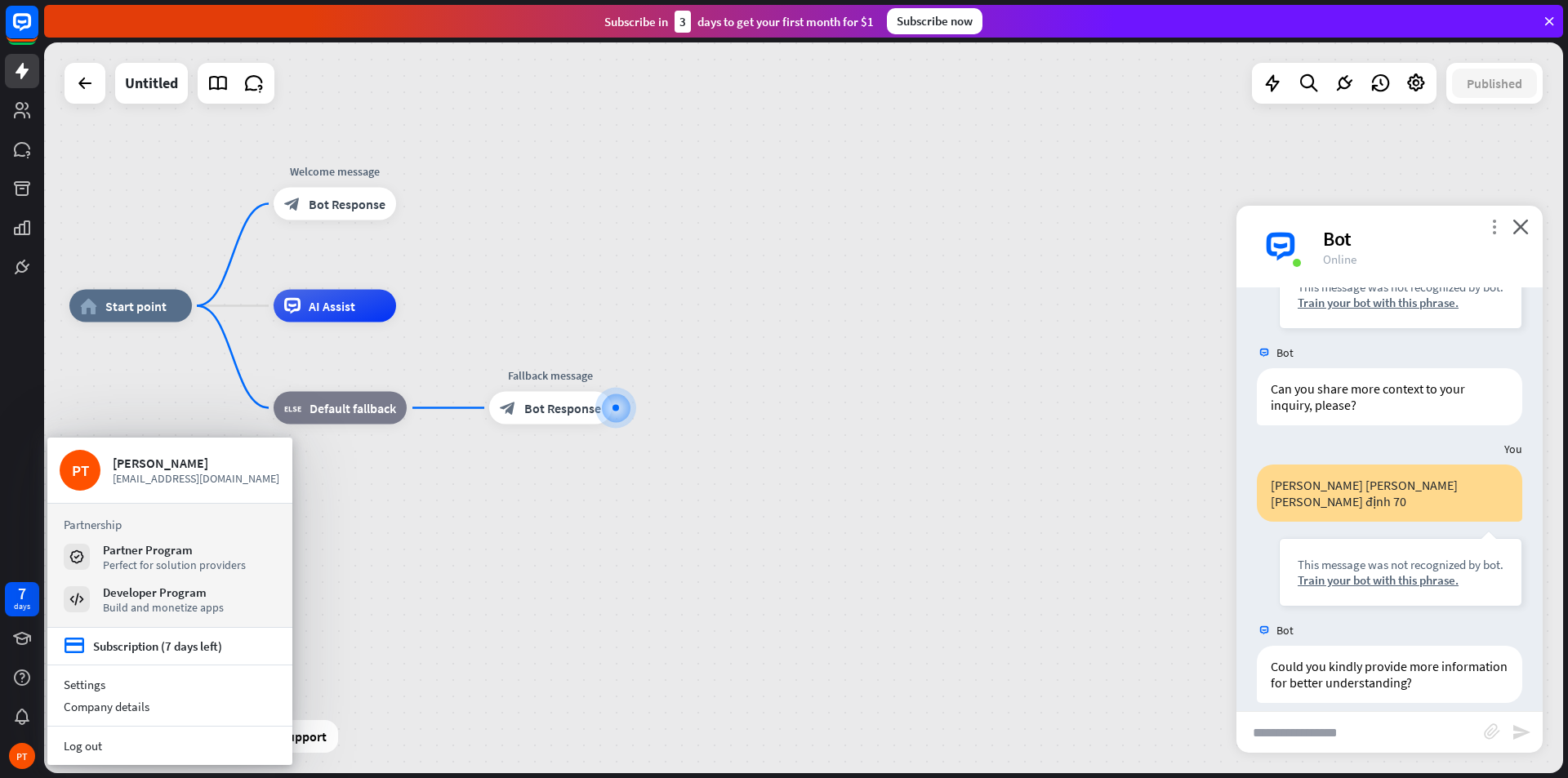
click at [1495, 227] on icon "more_vert" at bounding box center [1494, 226] width 16 height 16
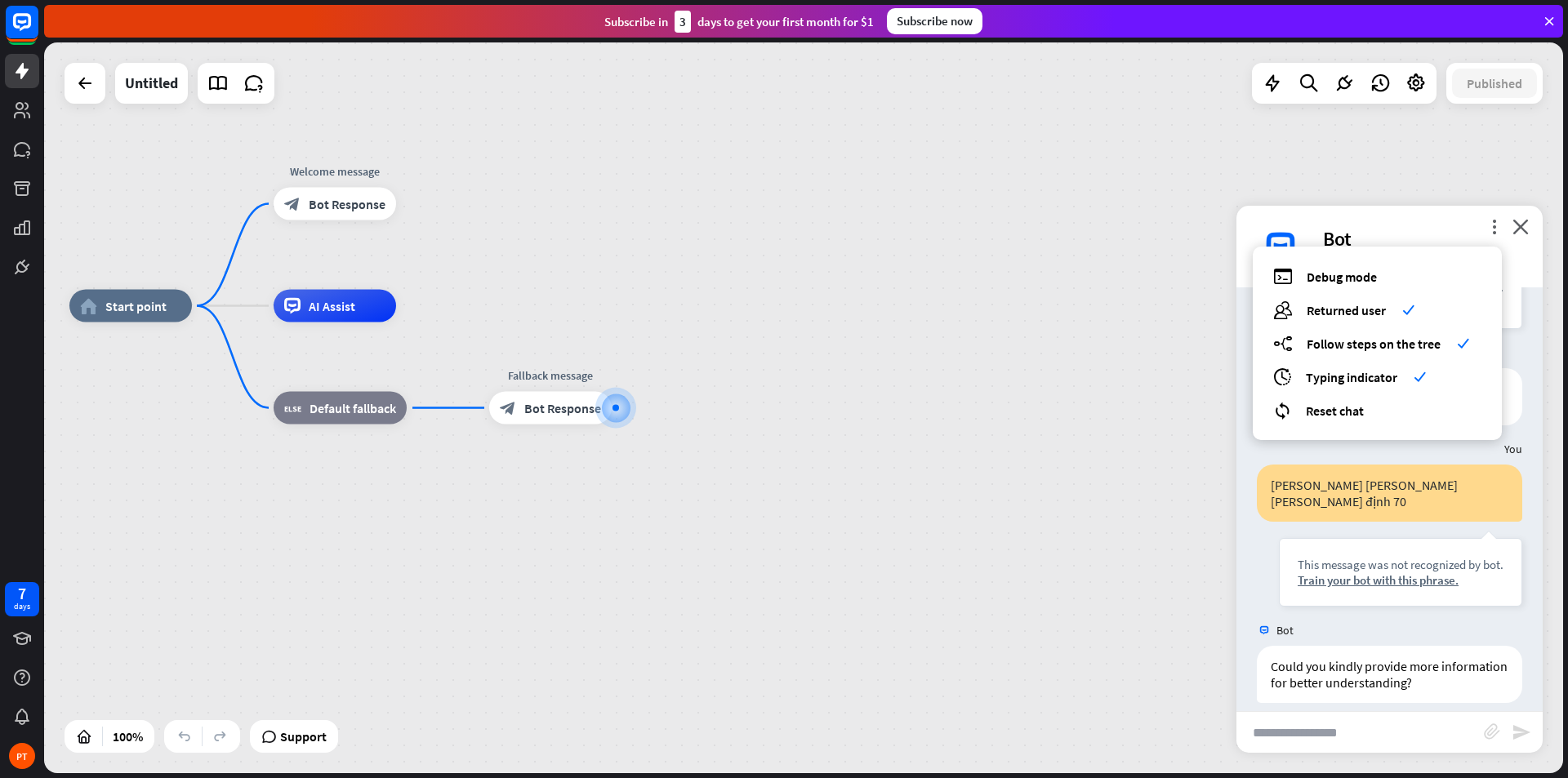
click at [1403, 225] on div "more_vert debug Debug mode users Returned user check builder_tree Follow steps …" at bounding box center [1389, 247] width 306 height 81
